Goal: Task Accomplishment & Management: Manage account settings

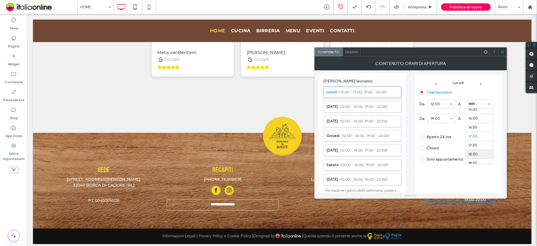
scroll to position [248, 0]
click at [502, 50] on icon at bounding box center [502, 52] width 4 height 4
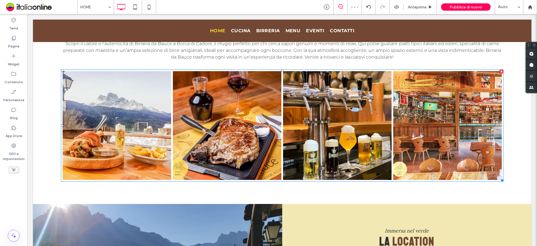
scroll to position [214, 0]
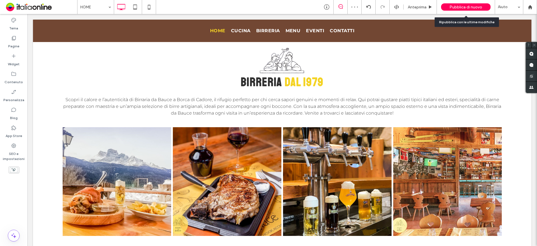
click at [476, 4] on div "Pubblica di nuovo" at bounding box center [465, 6] width 49 height 7
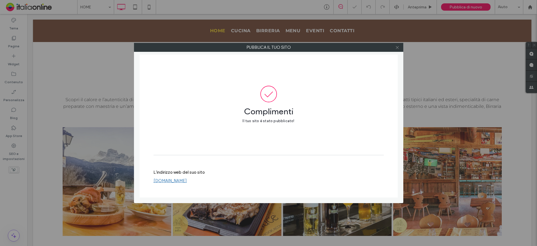
drag, startPoint x: 400, startPoint y: 47, endPoint x: 397, endPoint y: 49, distance: 4.0
click at [400, 48] on div at bounding box center [397, 47] width 8 height 8
drag, startPoint x: 397, startPoint y: 49, endPoint x: 322, endPoint y: 47, distance: 75.0
click at [397, 49] on span at bounding box center [397, 47] width 4 height 8
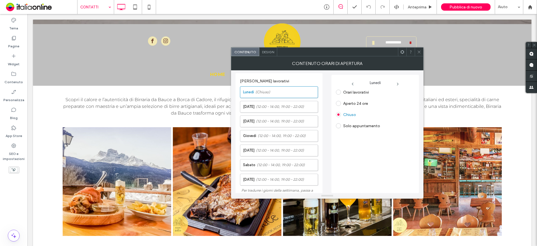
drag, startPoint x: 343, startPoint y: 93, endPoint x: 353, endPoint y: 94, distance: 9.9
click at [343, 93] on label "Orari lavorativi" at bounding box center [352, 91] width 33 height 5
drag, startPoint x: 357, startPoint y: 138, endPoint x: 371, endPoint y: 125, distance: 19.8
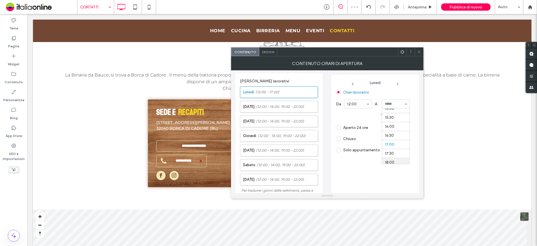
scroll to position [248, 0]
click at [396, 115] on button "Aggiungi orario" at bounding box center [373, 114] width 74 height 7
drag, startPoint x: 397, startPoint y: 152, endPoint x: 397, endPoint y: 146, distance: 6.4
click at [419, 50] on icon at bounding box center [419, 52] width 4 height 4
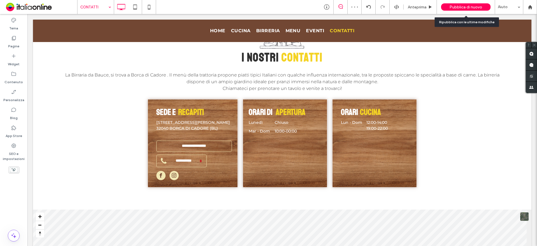
click at [478, 5] on span "Pubblica di nuovo" at bounding box center [465, 7] width 33 height 5
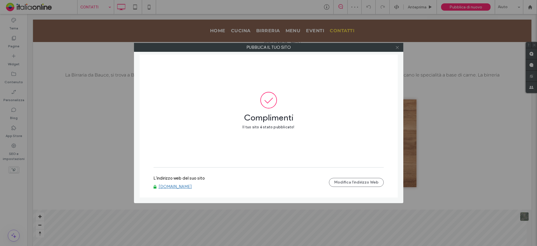
click at [396, 48] on icon at bounding box center [397, 47] width 4 height 4
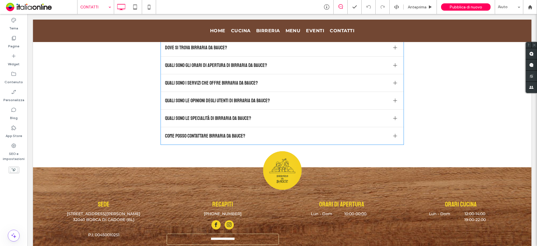
scroll to position [503, 0]
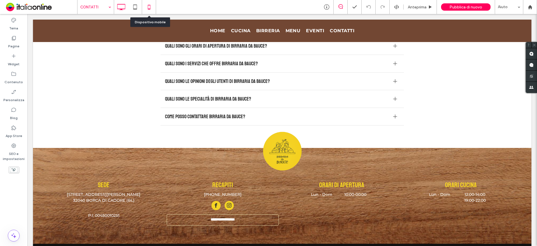
click at [151, 9] on icon at bounding box center [148, 6] width 11 height 11
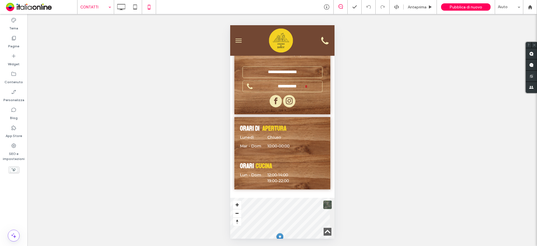
scroll to position [216, 0]
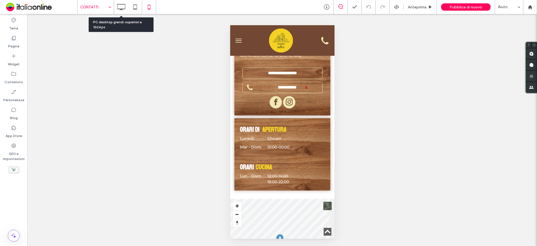
drag, startPoint x: 115, startPoint y: 8, endPoint x: 109, endPoint y: 9, distance: 5.9
click at [115, 8] on div at bounding box center [121, 6] width 14 height 11
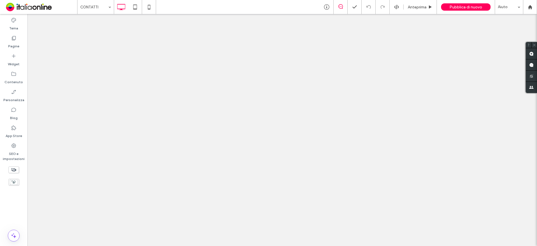
scroll to position [0, 0]
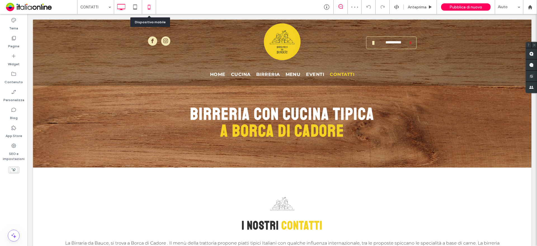
click at [153, 8] on icon at bounding box center [148, 6] width 11 height 11
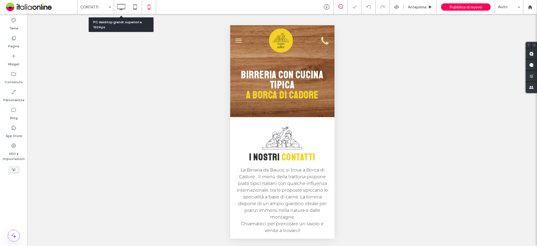
drag, startPoint x: 124, startPoint y: 4, endPoint x: 335, endPoint y: 105, distance: 233.9
click at [124, 4] on use at bounding box center [121, 7] width 8 height 6
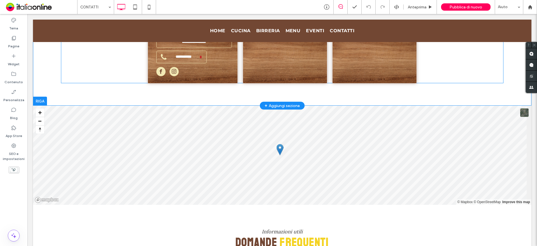
scroll to position [214, 0]
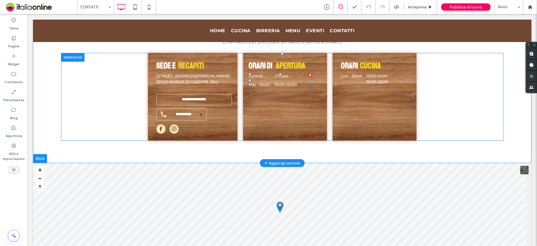
click at [271, 82] on dt "Mar - Dom" at bounding box center [261, 85] width 25 height 6
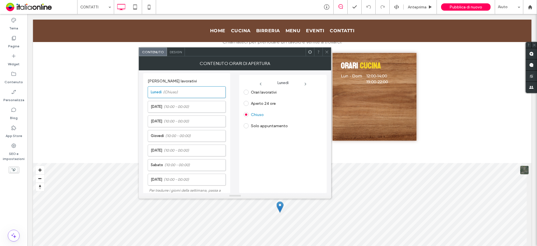
drag, startPoint x: 325, startPoint y: 53, endPoint x: 329, endPoint y: 65, distance: 12.4
click at [325, 53] on icon at bounding box center [327, 52] width 4 height 4
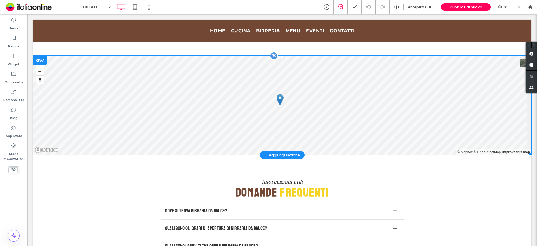
scroll to position [186, 0]
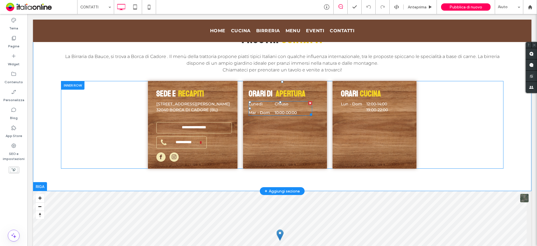
click at [283, 110] on dd "10:00 - 00:00" at bounding box center [293, 113] width 37 height 6
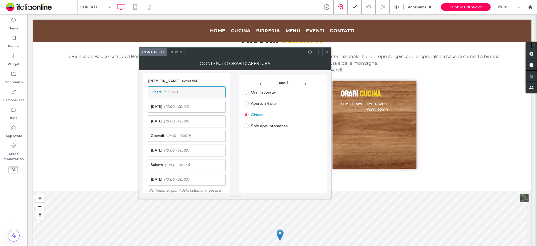
click at [184, 91] on label "Lunedì (Chiuso)" at bounding box center [188, 91] width 75 height 11
click at [253, 94] on label "Orari lavorativi" at bounding box center [264, 92] width 26 height 5
drag, startPoint x: 307, startPoint y: 100, endPoint x: 307, endPoint y: 107, distance: 7.6
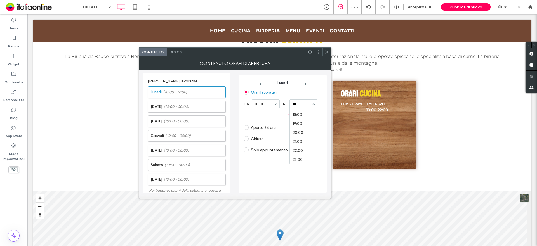
scroll to position [0, 0]
type input "*****"
click at [325, 51] on icon at bounding box center [327, 52] width 4 height 4
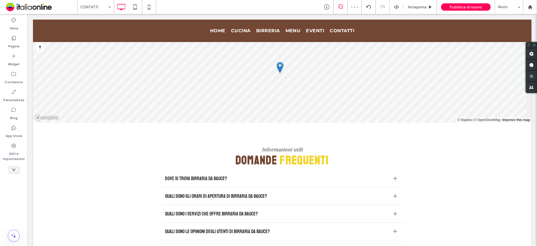
scroll to position [298, 0]
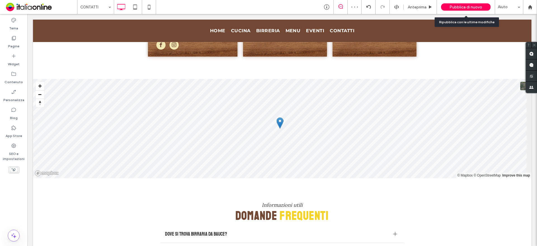
click at [460, 4] on div "Pubblica di nuovo" at bounding box center [465, 6] width 49 height 7
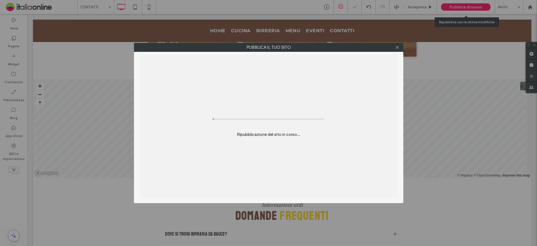
click at [469, 8] on div "Pubblica il tuo sito Ripubblicazione del sito in corso..." at bounding box center [268, 123] width 537 height 246
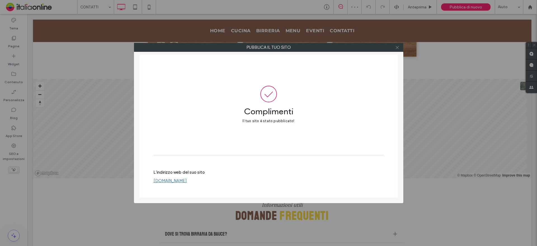
click at [397, 46] on icon at bounding box center [397, 47] width 4 height 4
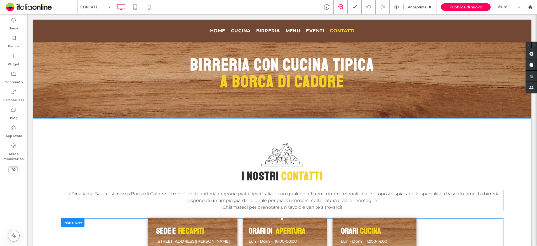
scroll to position [0, 0]
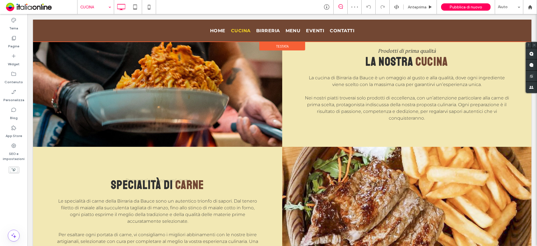
scroll to position [280, 0]
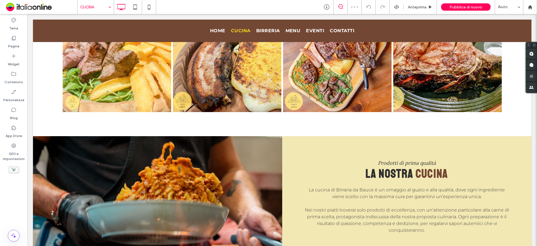
click at [93, 4] on input at bounding box center [94, 7] width 28 height 14
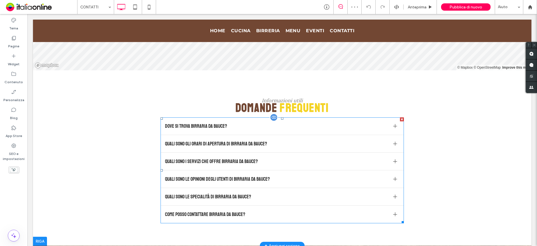
scroll to position [419, 0]
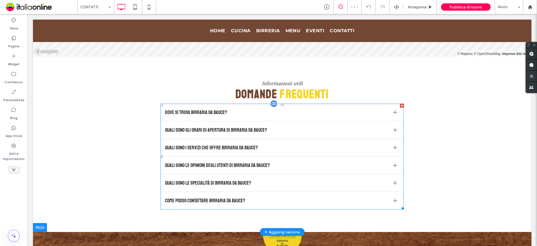
click at [261, 130] on span "Quali sono gli orari di apertura di Birraria da Bauce?" at bounding box center [277, 130] width 224 height 8
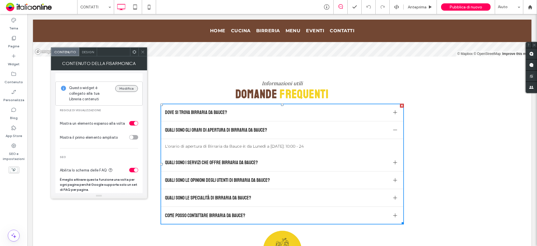
click at [120, 88] on button "Modifica" at bounding box center [126, 88] width 23 height 7
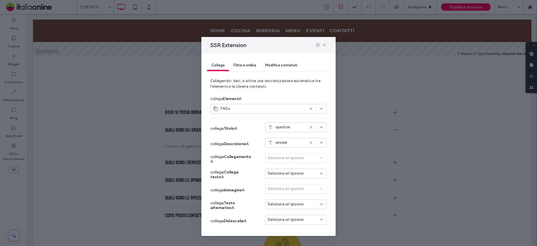
click at [282, 61] on div "Modifica contenuti" at bounding box center [281, 65] width 41 height 11
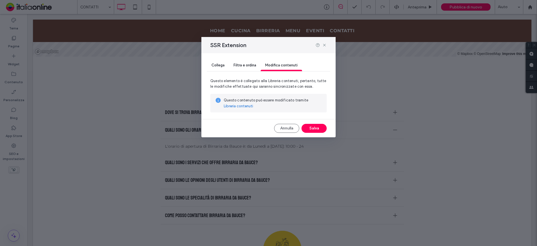
click at [246, 105] on link "Libreria contenuti" at bounding box center [238, 106] width 29 height 6
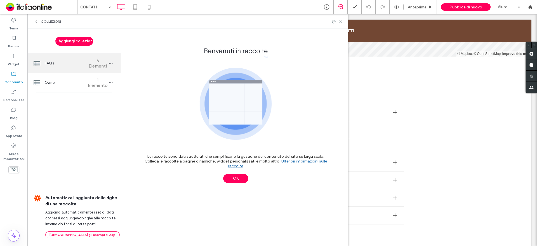
click at [53, 62] on span "FAQs" at bounding box center [66, 63] width 42 height 6
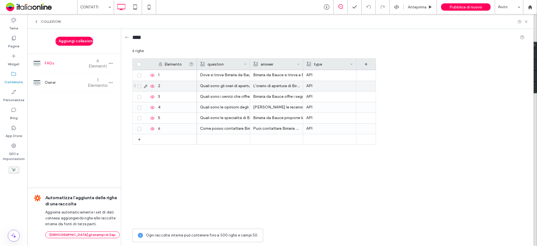
click at [285, 88] on p "L'orario di apertura di Birraria da Bauce è: da Lunedì a Domenica: 10:00 - 24" at bounding box center [276, 86] width 47 height 10
click at [285, 88] on p "L'orario di apertura di Birraria da Bauce è: da Lunedì a Domenica: 10:00 - 24" at bounding box center [276, 86] width 46 height 10
click at [276, 89] on div "**********" at bounding box center [305, 87] width 108 height 14
click at [305, 85] on div "**********" at bounding box center [306, 84] width 110 height 8
click at [417, 81] on div "Elemento question answer type + 1 2 3 4 5 6 + Dove si trova Birraria da Bauce? …" at bounding box center [328, 141] width 392 height 167
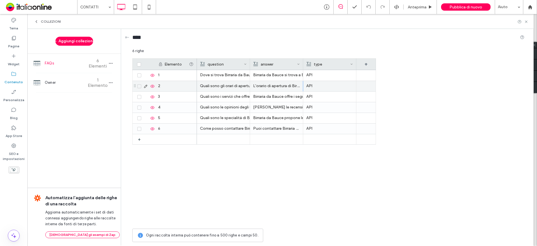
click at [282, 86] on p "L'orario di apertura di Birraria da Bauce è: da Lunedì a Domenica: 10:00 - 00:00" at bounding box center [276, 86] width 47 height 10
click at [282, 86] on p "L'orario di apertura di Birraria da Bauce è: da Lunedì a Domenica: 10:00 - 00:00" at bounding box center [276, 86] width 46 height 10
click at [409, 101] on div "Elemento question answer type + + 1 2 3 4 5 6 Dove si trova Birraria da Bauce? …" at bounding box center [328, 141] width 392 height 167
click at [468, 8] on span "Pubblica di nuovo" at bounding box center [465, 7] width 33 height 5
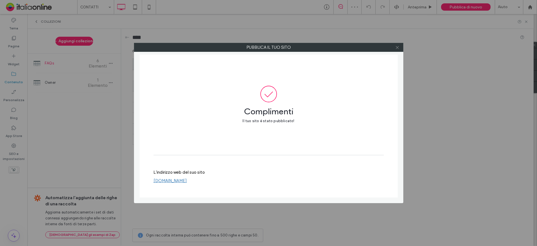
click at [398, 48] on icon at bounding box center [397, 47] width 4 height 4
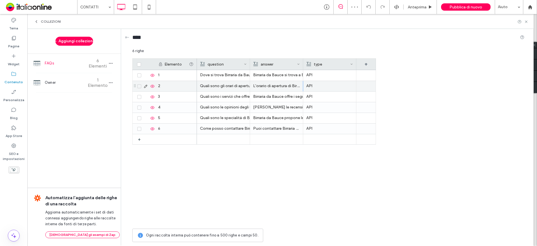
click at [275, 87] on p "L'orario di apertura di Birraria da Bauce è: da Lunedì a Domenica: 10:00 - 00:00" at bounding box center [276, 86] width 47 height 10
click at [275, 87] on p "L'orario di apertura di Birraria da Bauce è: da Lunedì a Domenica: 10:00 - 00:00" at bounding box center [276, 86] width 46 height 10
click at [285, 87] on div "**********" at bounding box center [306, 84] width 110 height 8
click at [442, 54] on div "6 righe" at bounding box center [328, 53] width 392 height 10
click at [49, 23] on span "COLLEZIONI" at bounding box center [51, 21] width 20 height 4
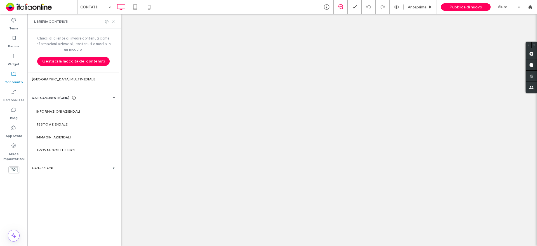
click at [114, 22] on use at bounding box center [113, 21] width 2 height 2
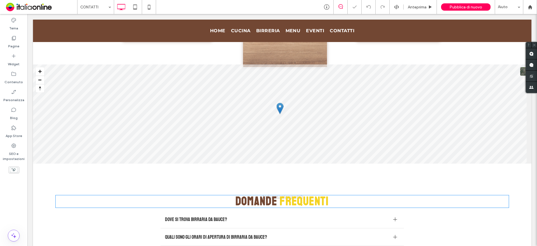
scroll to position [414, 0]
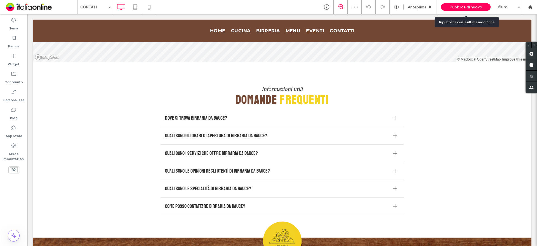
click at [469, 8] on span "Pubblica di nuovo" at bounding box center [465, 7] width 33 height 5
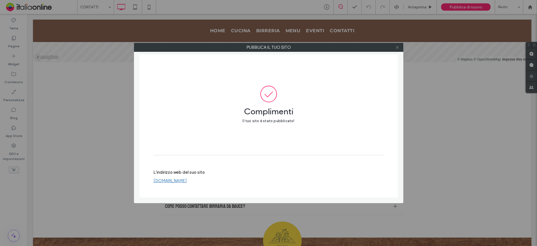
click at [397, 47] on icon at bounding box center [397, 47] width 4 height 4
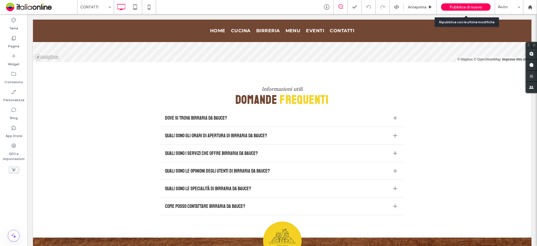
drag, startPoint x: 466, startPoint y: 7, endPoint x: 443, endPoint y: 1, distance: 23.7
click at [466, 7] on span "Pubblica di nuovo" at bounding box center [465, 7] width 33 height 5
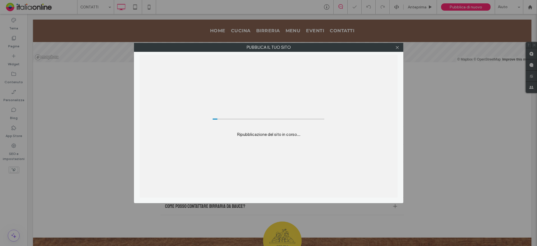
click at [10, 204] on div "Pubblica il tuo sito Ripubblicazione del sito in corso..." at bounding box center [268, 123] width 537 height 246
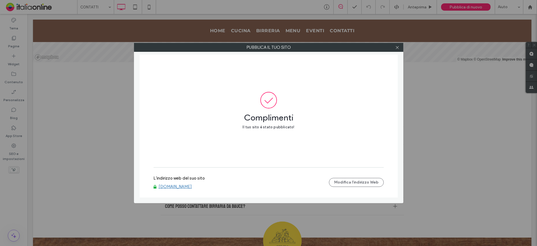
drag, startPoint x: 399, startPoint y: 48, endPoint x: 398, endPoint y: 21, distance: 27.4
click at [399, 48] on icon at bounding box center [397, 47] width 4 height 4
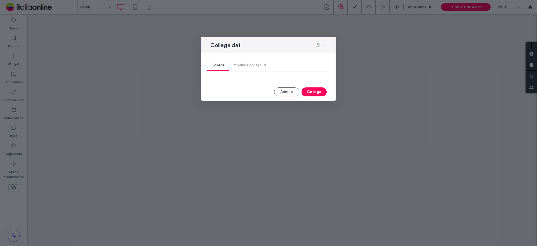
click at [246, 67] on div "Collega Modifica contenuti" at bounding box center [268, 65] width 123 height 11
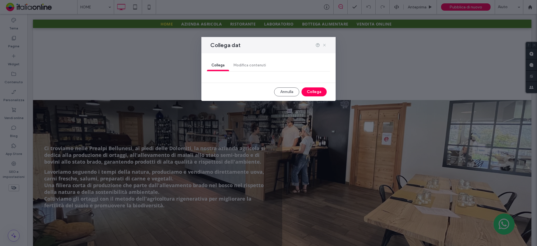
click at [325, 45] on use at bounding box center [324, 45] width 3 height 3
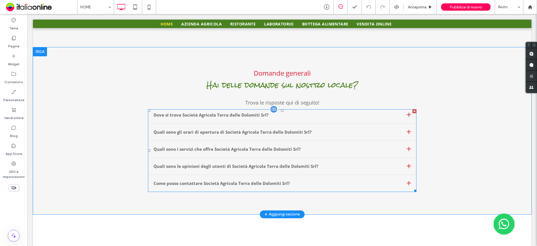
click at [274, 132] on span at bounding box center [282, 150] width 268 height 82
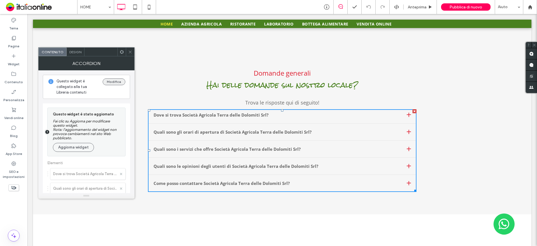
click at [116, 82] on button "Modifica" at bounding box center [114, 81] width 23 height 7
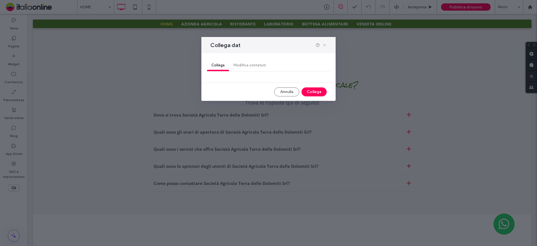
click at [324, 44] on use at bounding box center [324, 45] width 3 height 3
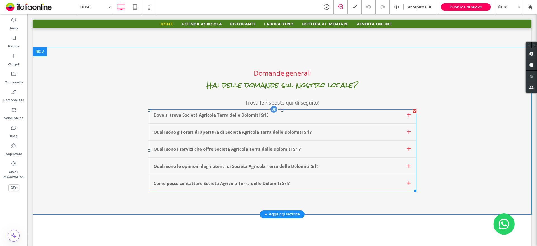
click at [174, 141] on span at bounding box center [282, 150] width 268 height 82
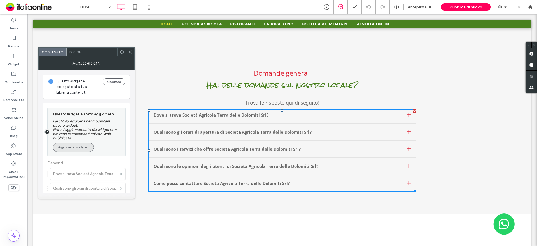
click at [69, 145] on button "Aggiorna widget" at bounding box center [73, 147] width 41 height 9
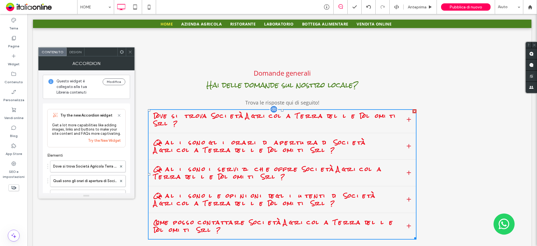
click at [255, 165] on h3 "Quali sono i servizi che offre Società Agricola Terra delle Dolomiti Srl?" at bounding box center [278, 172] width 249 height 15
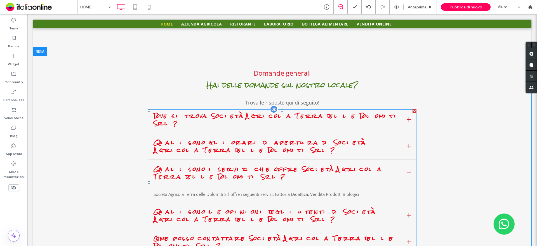
click at [298, 141] on span at bounding box center [282, 182] width 268 height 146
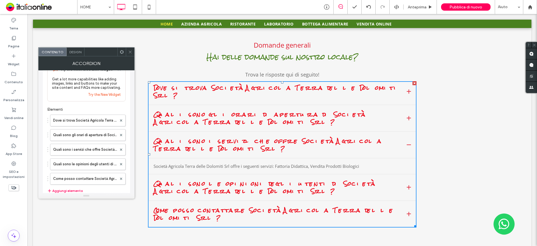
scroll to position [56, 0]
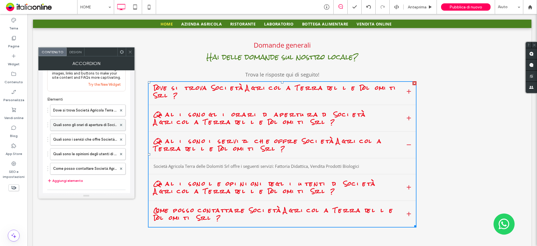
click at [90, 125] on label "Quali sono gli orari di apertura di Società Agricola Terra delle Dolomiti Srl?" at bounding box center [85, 124] width 64 height 11
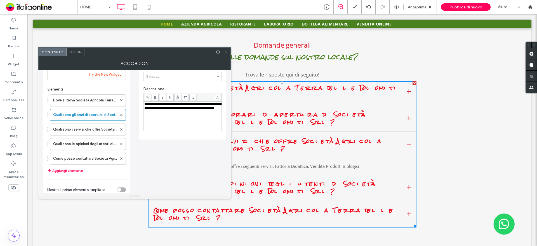
click at [181, 115] on div "**********" at bounding box center [182, 116] width 77 height 28
click at [178, 110] on div "**********" at bounding box center [182, 106] width 77 height 8
click at [185, 109] on span "**********" at bounding box center [182, 106] width 77 height 8
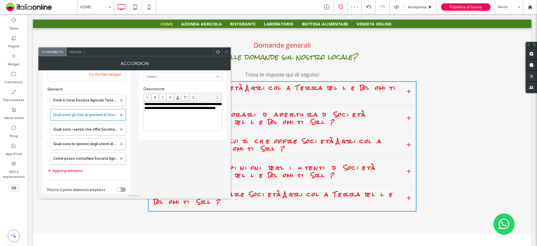
click at [147, 110] on span "**********" at bounding box center [182, 106] width 77 height 8
click at [146, 110] on span "**********" at bounding box center [182, 106] width 77 height 8
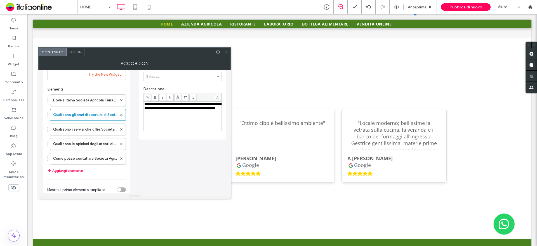
scroll to position [905, 0]
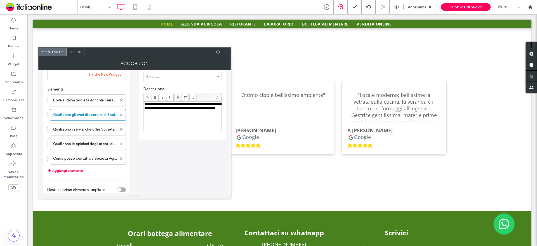
click at [187, 109] on span "**********" at bounding box center [182, 106] width 77 height 8
click at [178, 109] on span "**********" at bounding box center [182, 106] width 77 height 8
drag, startPoint x: 161, startPoint y: 118, endPoint x: 172, endPoint y: 122, distance: 11.9
click at [161, 114] on div "**********" at bounding box center [182, 112] width 77 height 4
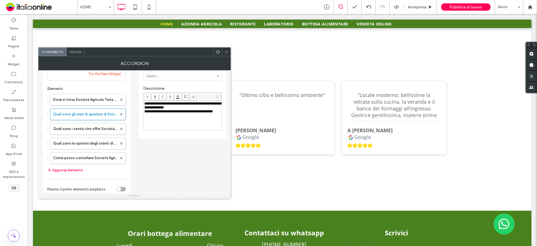
scroll to position [56, 0]
click at [225, 53] on icon at bounding box center [226, 52] width 4 height 4
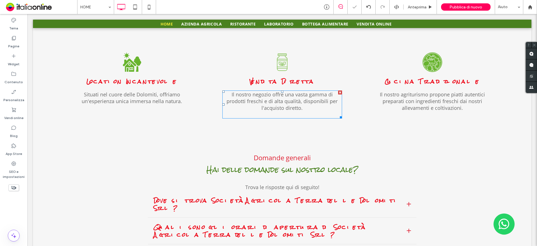
scroll to position [542, 0]
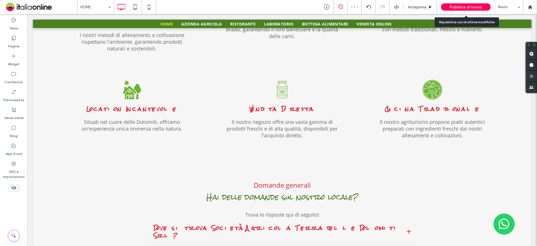
click at [464, 6] on span "Pubblica di nuovo" at bounding box center [465, 7] width 33 height 5
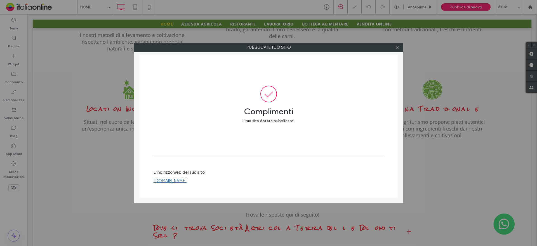
click at [397, 49] on span at bounding box center [397, 47] width 4 height 8
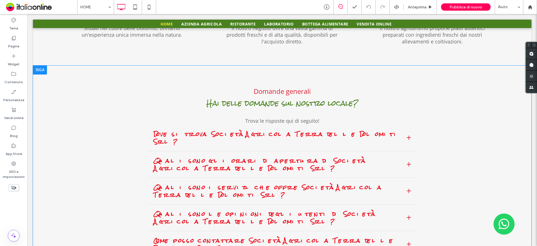
scroll to position [654, 0]
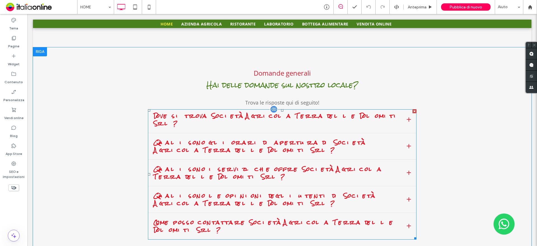
click at [301, 122] on span at bounding box center [282, 174] width 268 height 130
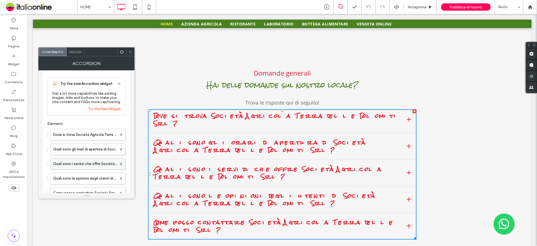
scroll to position [56, 0]
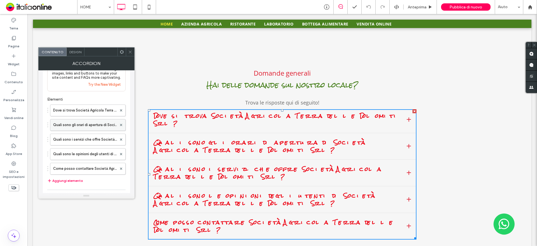
click at [85, 127] on label "Quali sono gli orari di apertura di Società Agricola Terra delle Dolomiti Srl?" at bounding box center [85, 124] width 64 height 11
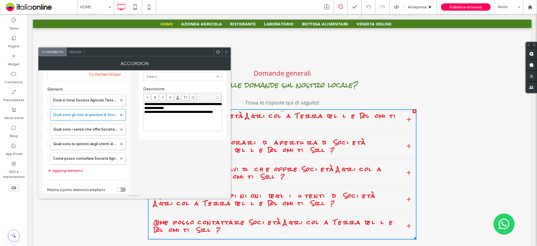
click at [227, 54] on icon at bounding box center [226, 52] width 4 height 4
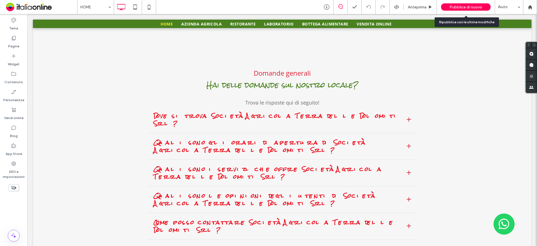
drag, startPoint x: 475, startPoint y: 10, endPoint x: 471, endPoint y: 10, distance: 4.8
click at [475, 10] on div "Pubblica di nuovo" at bounding box center [465, 6] width 49 height 7
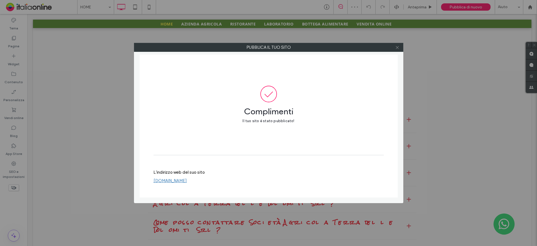
click at [398, 47] on icon at bounding box center [397, 47] width 4 height 4
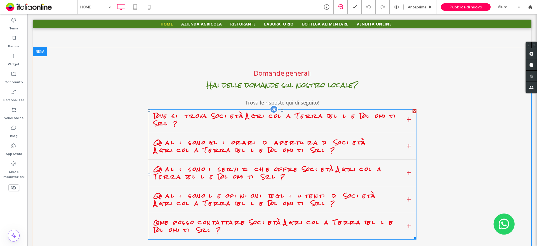
click at [327, 118] on span at bounding box center [282, 174] width 268 height 130
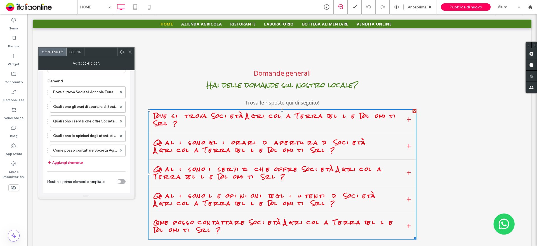
scroll to position [84, 0]
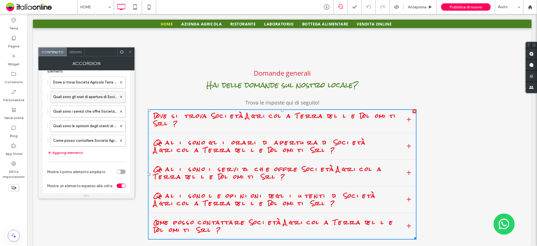
click at [88, 98] on label "Quali sono gli orari di apertura di Società Agricola Terra delle Dolomiti Srl?" at bounding box center [85, 96] width 64 height 11
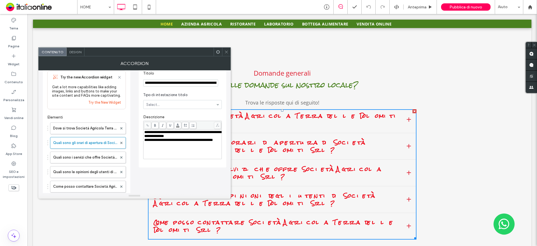
scroll to position [0, 0]
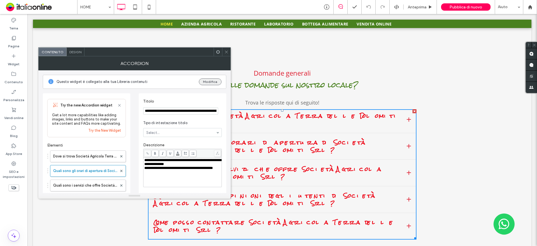
click at [209, 80] on button "Modifica" at bounding box center [210, 81] width 23 height 7
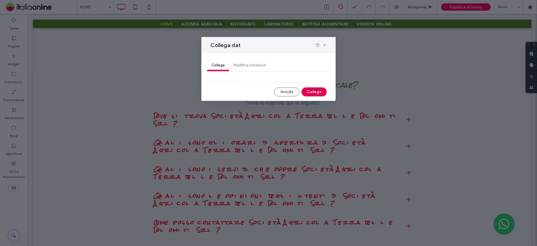
click at [311, 93] on button "Collega" at bounding box center [313, 91] width 25 height 9
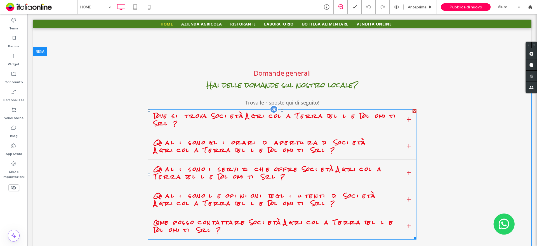
click at [283, 114] on span at bounding box center [282, 174] width 268 height 130
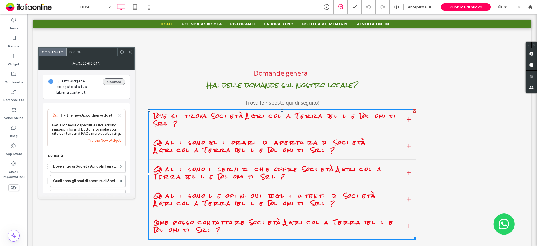
click at [112, 82] on button "Modifica" at bounding box center [114, 81] width 23 height 7
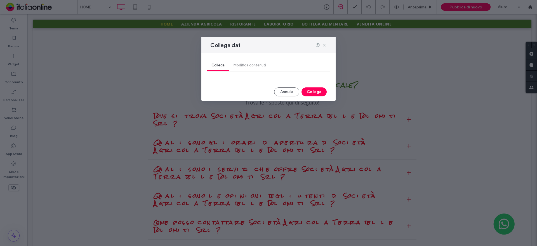
click at [247, 67] on div "Collega Modifica contenuti" at bounding box center [268, 65] width 123 height 11
click at [321, 46] on div at bounding box center [320, 45] width 11 height 4
click at [322, 46] on icon at bounding box center [324, 45] width 4 height 4
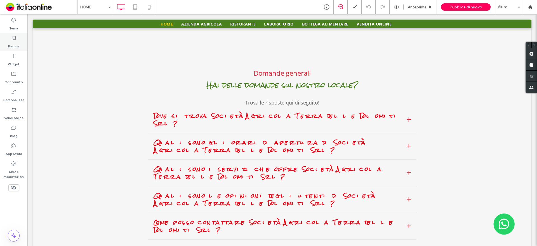
click at [18, 45] on label "Pagine" at bounding box center [13, 45] width 11 height 8
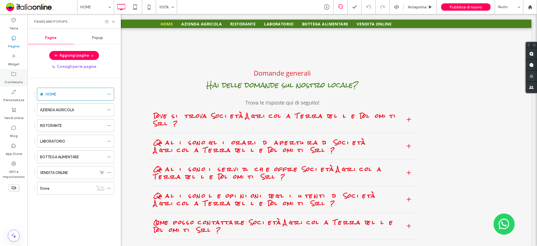
click at [11, 77] on label "Contenuto" at bounding box center [13, 81] width 18 height 8
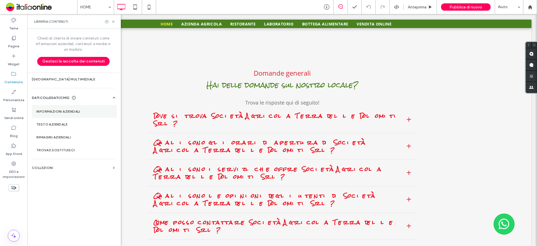
click at [74, 112] on label "Informazioni aziendali" at bounding box center [74, 111] width 76 height 4
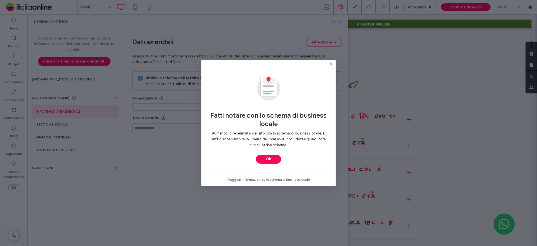
type input "**********"
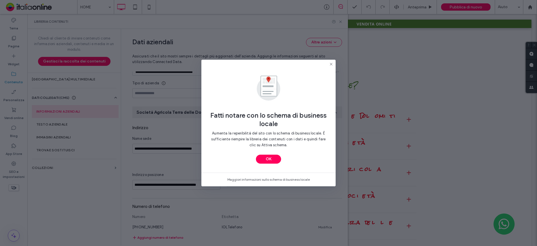
scroll to position [62, 0]
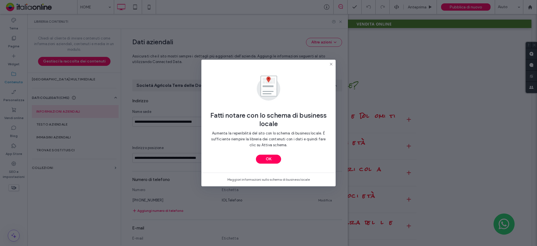
click at [332, 63] on icon at bounding box center [331, 64] width 4 height 4
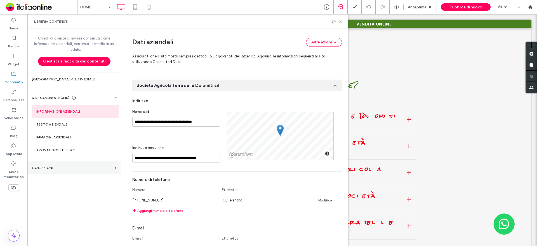
click at [44, 169] on label "COLLEZIONI" at bounding box center [72, 168] width 81 height 4
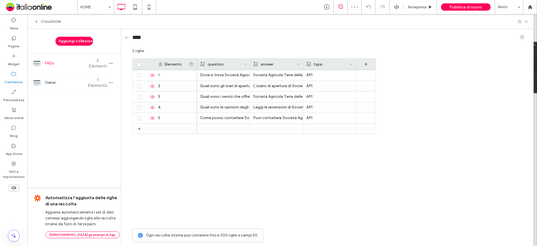
click at [69, 69] on div "FAQs 5 Elementi" at bounding box center [73, 63] width 93 height 19
click at [287, 85] on div "L'orario di apertura di Società Agricola Terra delle Dolomiti Srl è: da [DATE] …" at bounding box center [276, 86] width 47 height 10
drag, startPoint x: 323, startPoint y: 86, endPoint x: 301, endPoint y: 87, distance: 22.1
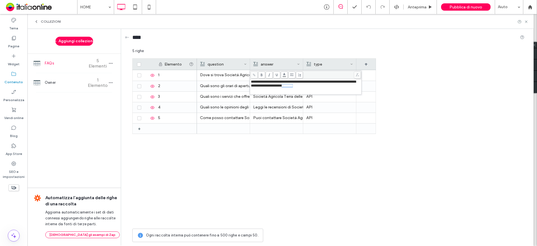
click at [301, 87] on div "**********" at bounding box center [306, 84] width 110 height 8
click at [301, 87] on span "**********" at bounding box center [303, 84] width 105 height 8
click at [250, 85] on div "**********" at bounding box center [305, 86] width 111 height 15
click at [251, 86] on span "**********" at bounding box center [303, 84] width 105 height 8
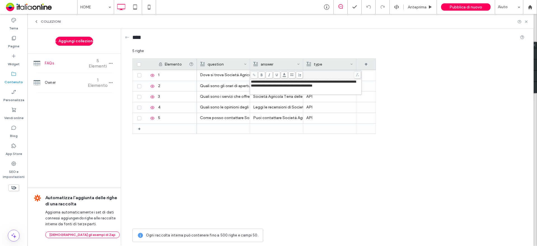
click at [288, 85] on span "**********" at bounding box center [303, 84] width 105 height 8
drag, startPoint x: 288, startPoint y: 85, endPoint x: 338, endPoint y: 104, distance: 53.3
click at [288, 85] on span "**********" at bounding box center [303, 84] width 105 height 8
click at [385, 88] on div "Elemento question answer type + + 1 2 3 4 5 Dove si trova Società Agricola Terr…" at bounding box center [328, 141] width 392 height 167
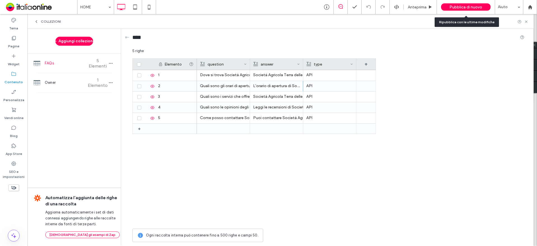
click at [465, 6] on span "Pubblica di nuovo" at bounding box center [465, 7] width 33 height 5
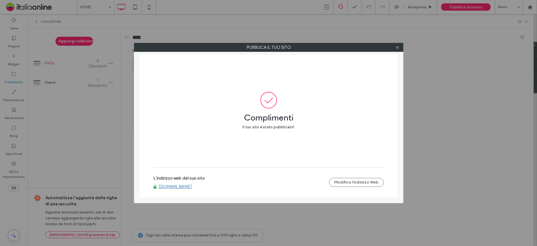
click at [394, 49] on div at bounding box center [397, 47] width 8 height 8
click at [397, 49] on icon at bounding box center [397, 47] width 4 height 4
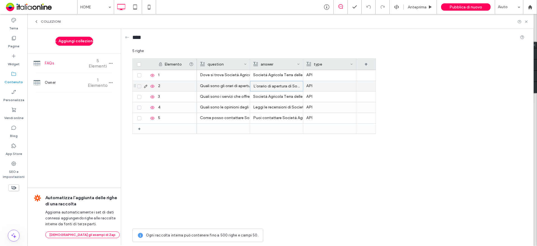
click at [270, 87] on p "L'orario di apertura di Società Agricola Terra delle Dolomiti Srl è: Ristorazio…" at bounding box center [276, 86] width 46 height 10
drag, startPoint x: 273, startPoint y: 86, endPoint x: 284, endPoint y: 96, distance: 14.3
click at [273, 86] on span "**********" at bounding box center [303, 84] width 105 height 8
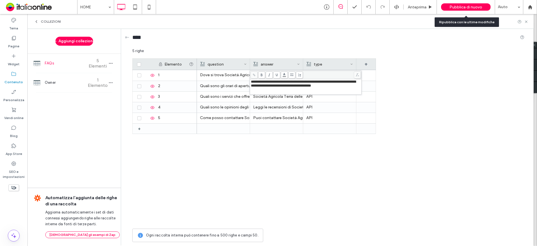
click at [466, 4] on div "Pubblica di nuovo" at bounding box center [465, 6] width 49 height 7
click at [466, 7] on span "Pubblica di nuovo" at bounding box center [465, 7] width 33 height 5
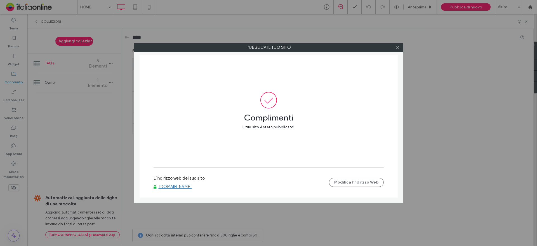
drag, startPoint x: 396, startPoint y: 51, endPoint x: 363, endPoint y: 46, distance: 33.6
click at [396, 51] on span at bounding box center [397, 47] width 4 height 8
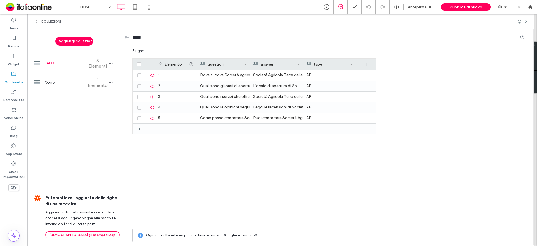
click at [37, 22] on icon at bounding box center [36, 21] width 4 height 4
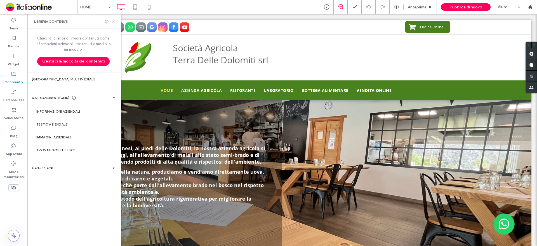
click at [112, 22] on icon at bounding box center [113, 22] width 4 height 4
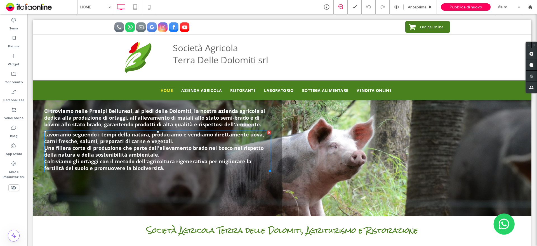
scroll to position [56, 0]
